Goal: Navigation & Orientation: Find specific page/section

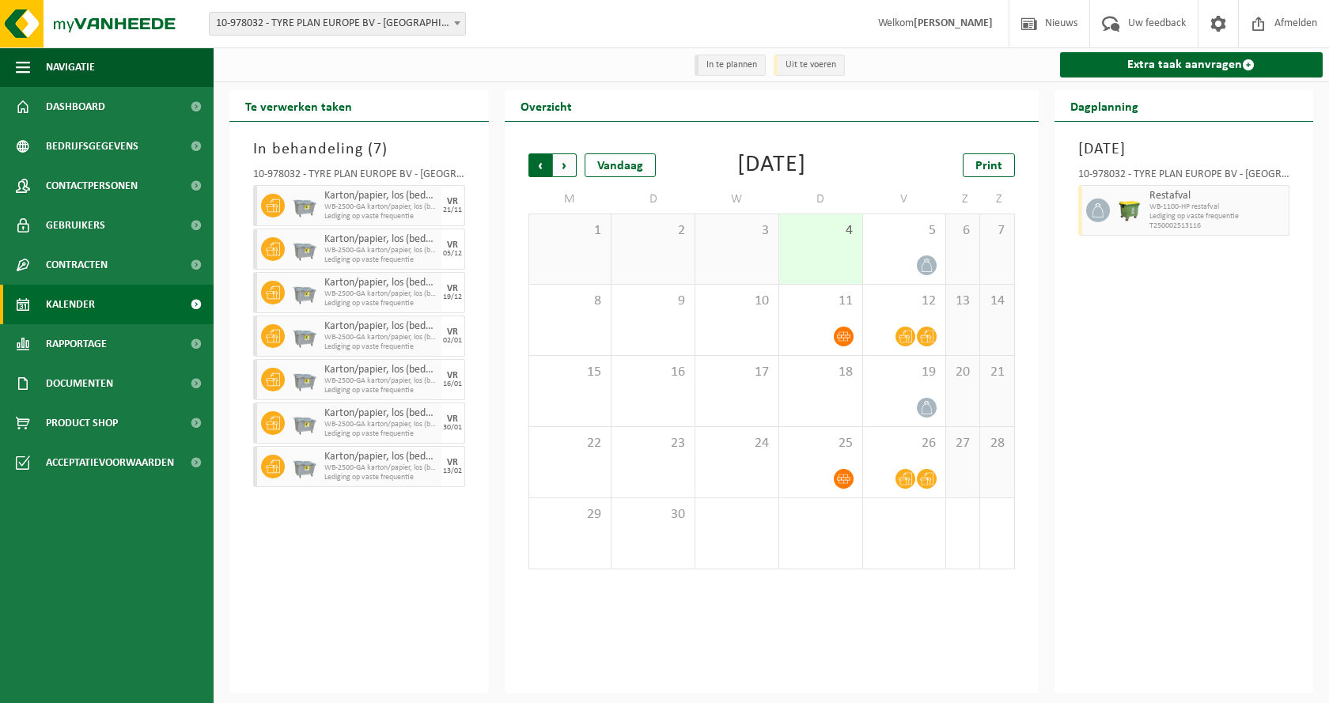
click at [573, 164] on span "Volgende" at bounding box center [565, 165] width 24 height 24
click at [540, 168] on span "Vorige" at bounding box center [540, 165] width 24 height 24
click at [566, 168] on span "Volgende" at bounding box center [565, 165] width 24 height 24
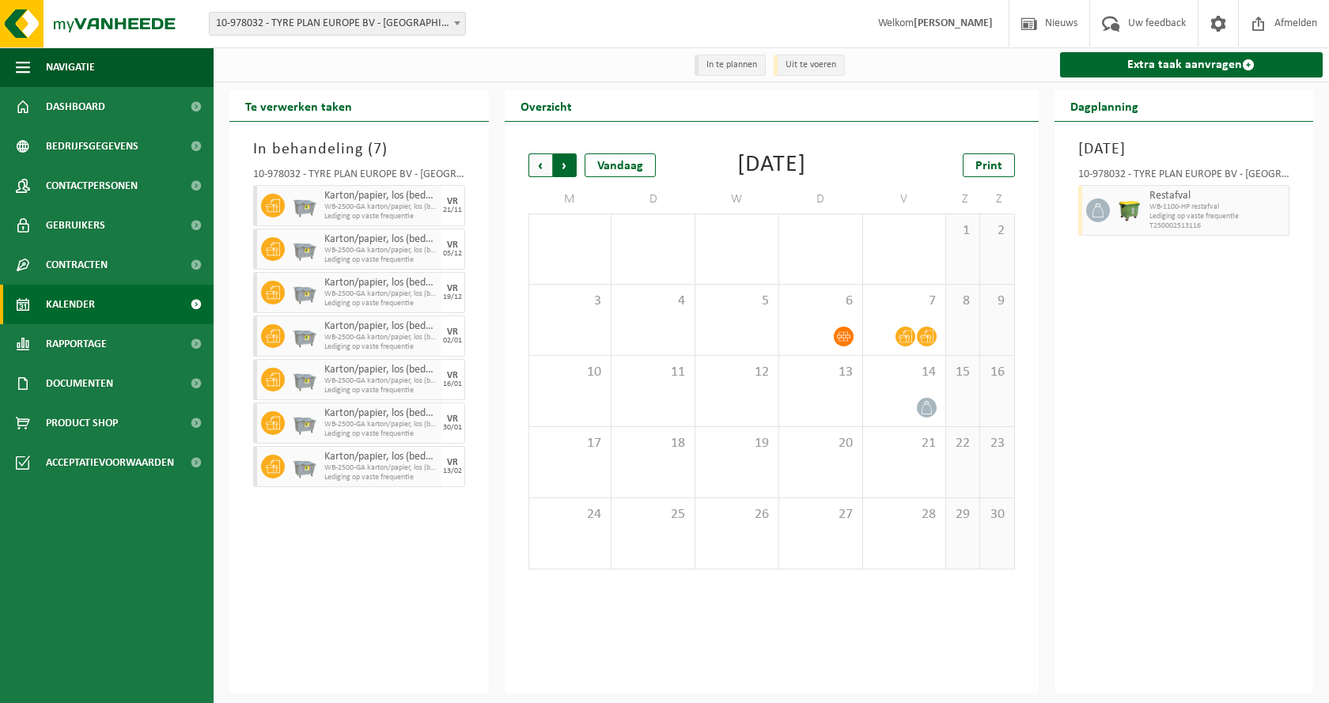
click at [543, 165] on span "Vorige" at bounding box center [540, 165] width 24 height 24
click at [567, 163] on span "Volgende" at bounding box center [565, 165] width 24 height 24
click at [543, 158] on span "Vorige" at bounding box center [540, 165] width 24 height 24
click at [570, 168] on span "Volgende" at bounding box center [565, 165] width 24 height 24
click at [541, 166] on span "Vorige" at bounding box center [540, 165] width 24 height 24
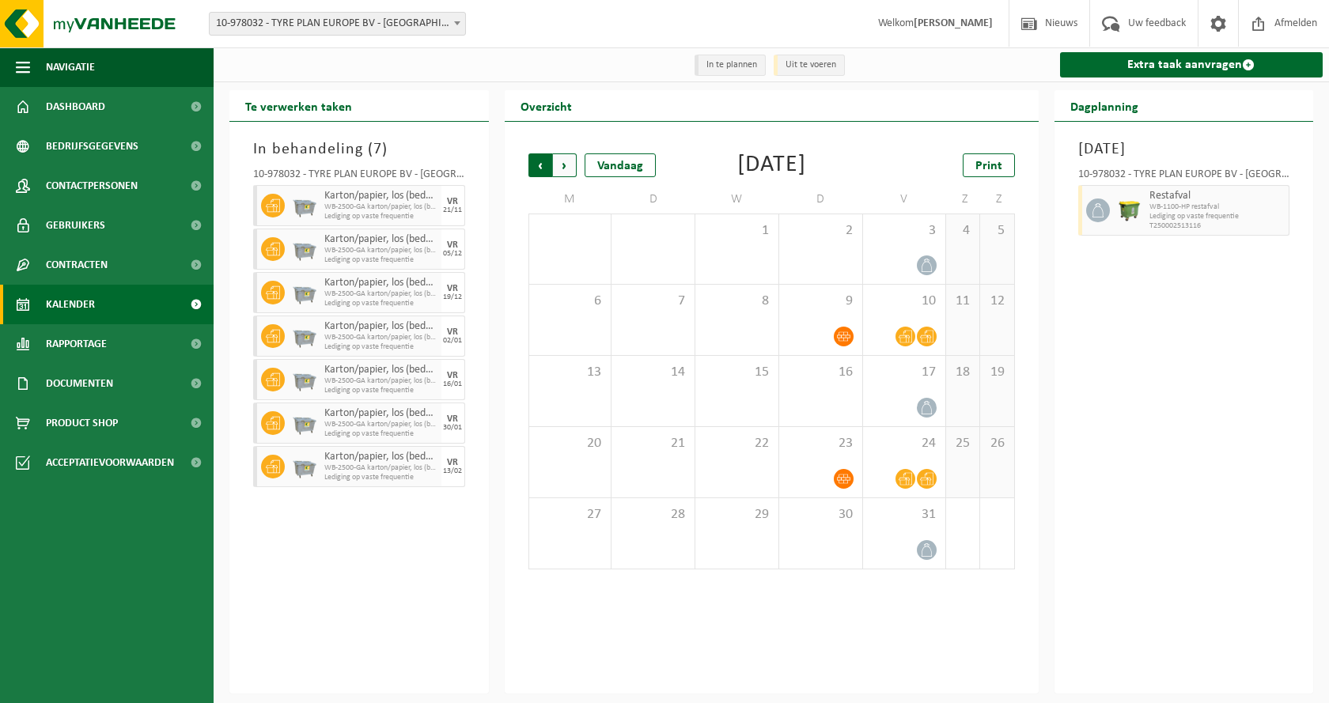
click at [565, 167] on span "Volgende" at bounding box center [565, 165] width 24 height 24
click at [541, 165] on span "Vorige" at bounding box center [540, 165] width 24 height 24
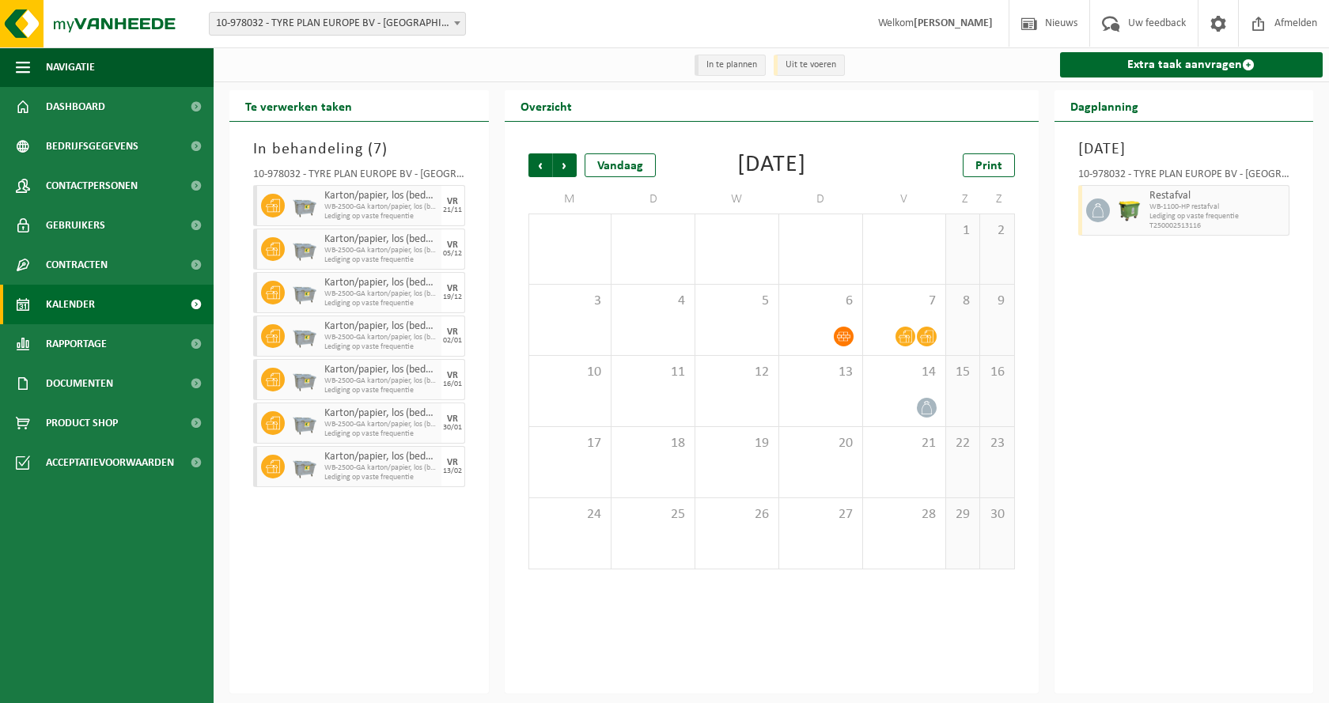
click at [541, 165] on span "Vorige" at bounding box center [540, 165] width 24 height 24
click at [569, 165] on span "Volgende" at bounding box center [565, 165] width 24 height 24
click at [388, 590] on div "In behandeling ( 7 ) 10-978032 - TYRE PLAN EUROPE BV - KALMTHOUT Karton/papier,…" at bounding box center [358, 408] width 259 height 572
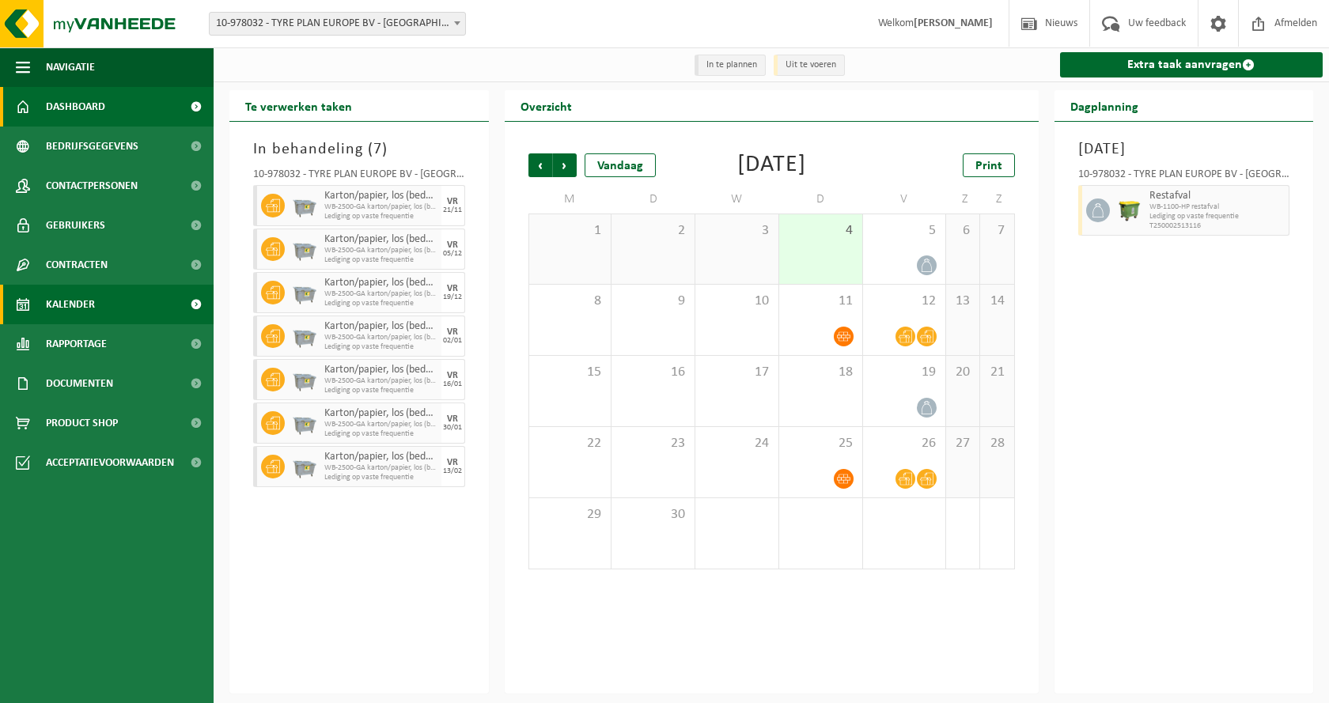
click at [80, 106] on span "Dashboard" at bounding box center [75, 107] width 59 height 40
